Goal: Check status: Check status

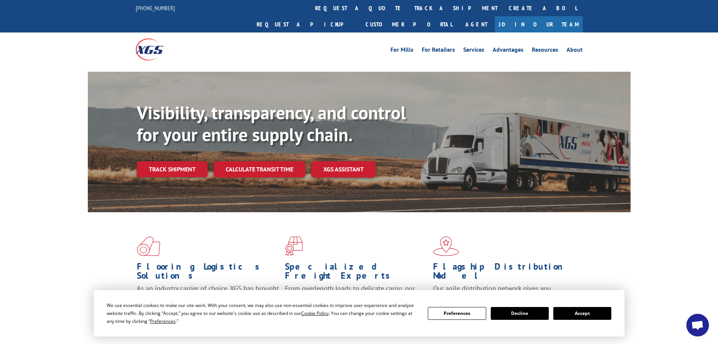
click at [572, 321] on div "We use essential cookies to make our site work. With your consent, we may also …" at bounding box center [359, 313] width 505 height 24
click at [574, 313] on button "Accept" at bounding box center [583, 313] width 58 height 13
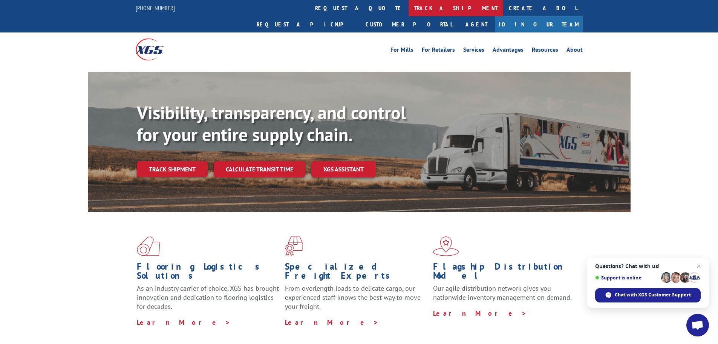
click at [409, 6] on link "track a shipment" at bounding box center [456, 8] width 95 height 16
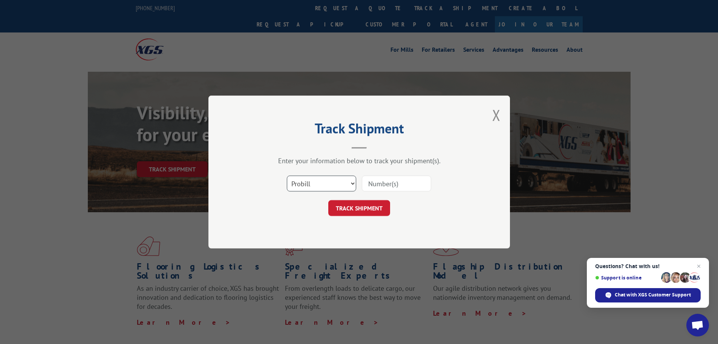
click at [326, 180] on select "Select category... Probill BOL PO" at bounding box center [321, 183] width 69 height 16
select select "bol"
click at [287, 175] on select "Select category... Probill BOL PO" at bounding box center [321, 183] width 69 height 16
click at [385, 184] on input at bounding box center [396, 183] width 69 height 16
paste input "5666516"
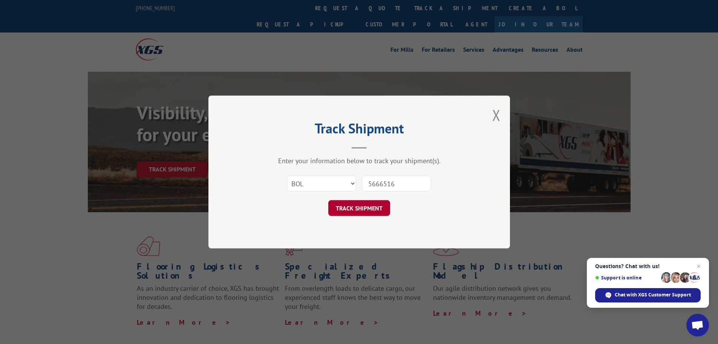
type input "5666516"
click at [365, 209] on button "TRACK SHIPMENT" at bounding box center [359, 208] width 62 height 16
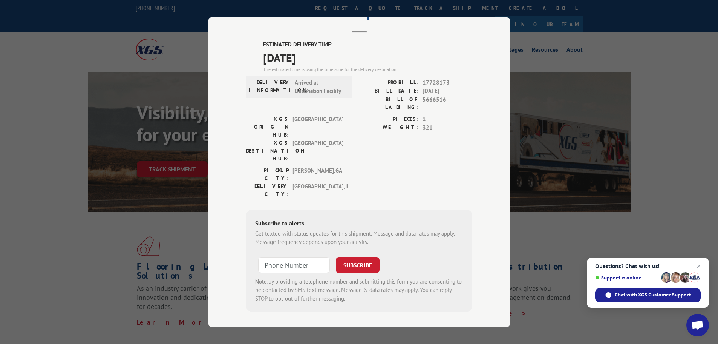
scroll to position [39, 0]
